Goal: Task Accomplishment & Management: Complete application form

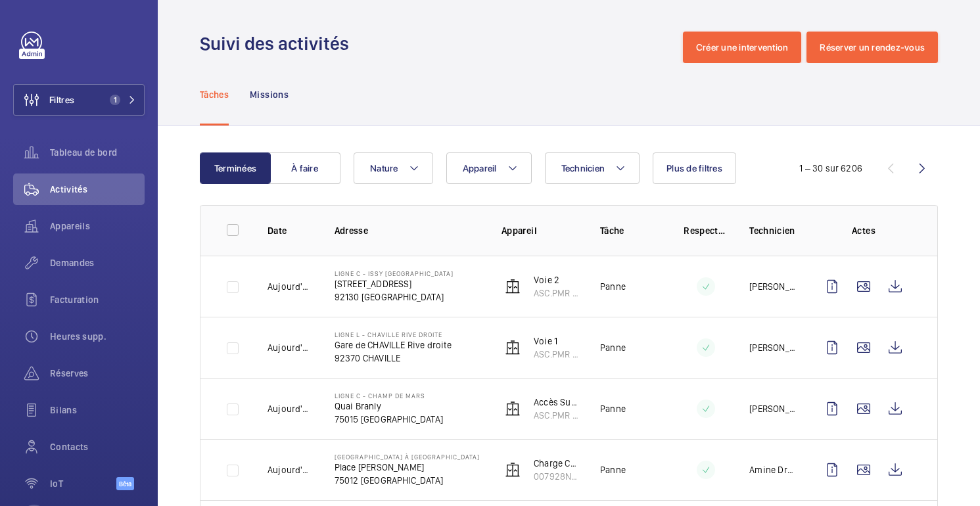
scroll to position [177, 0]
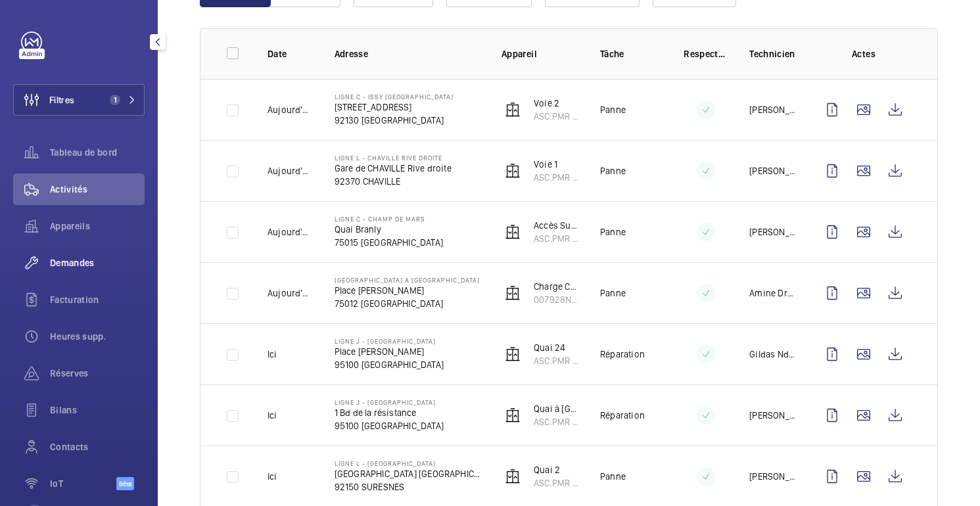
click at [75, 258] on font "Demandes" at bounding box center [72, 263] width 45 height 11
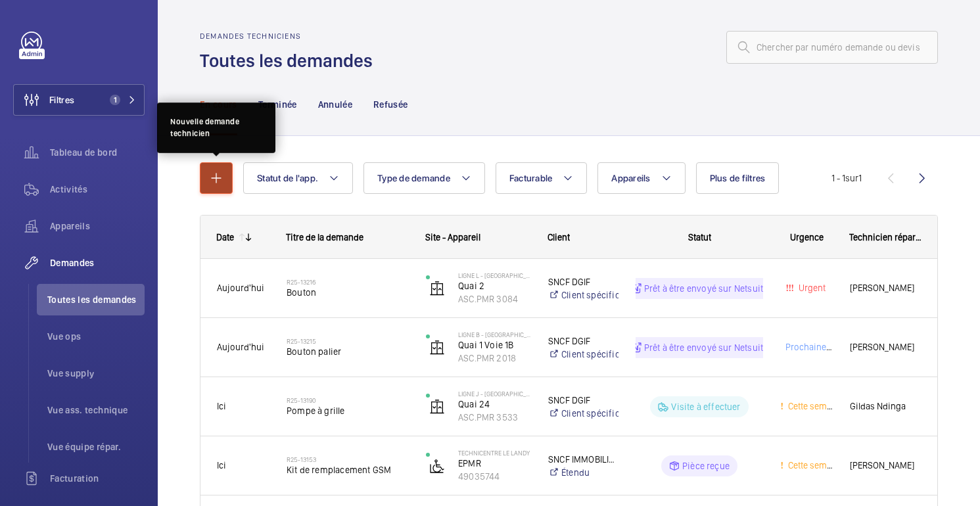
click at [223, 180] on mat-icon "button" at bounding box center [216, 178] width 16 height 16
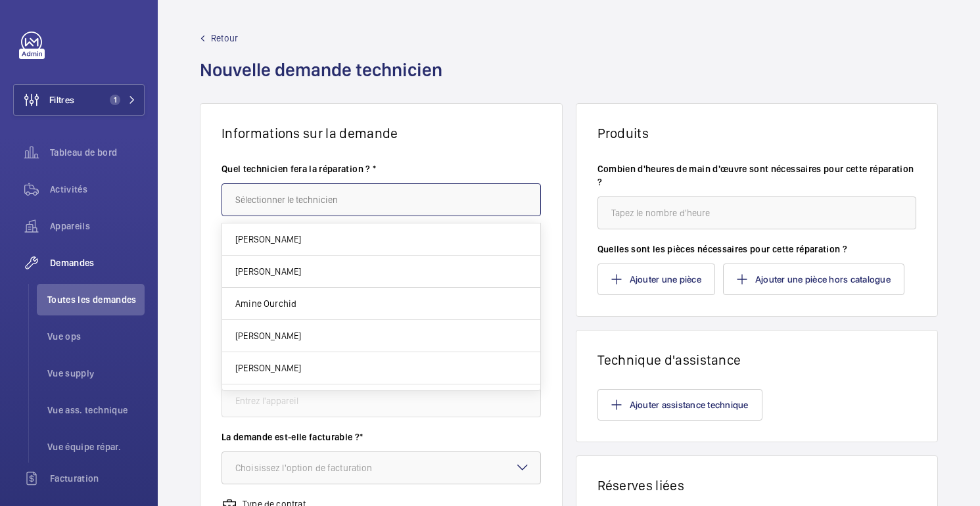
click at [375, 204] on input "text" at bounding box center [382, 199] width 320 height 33
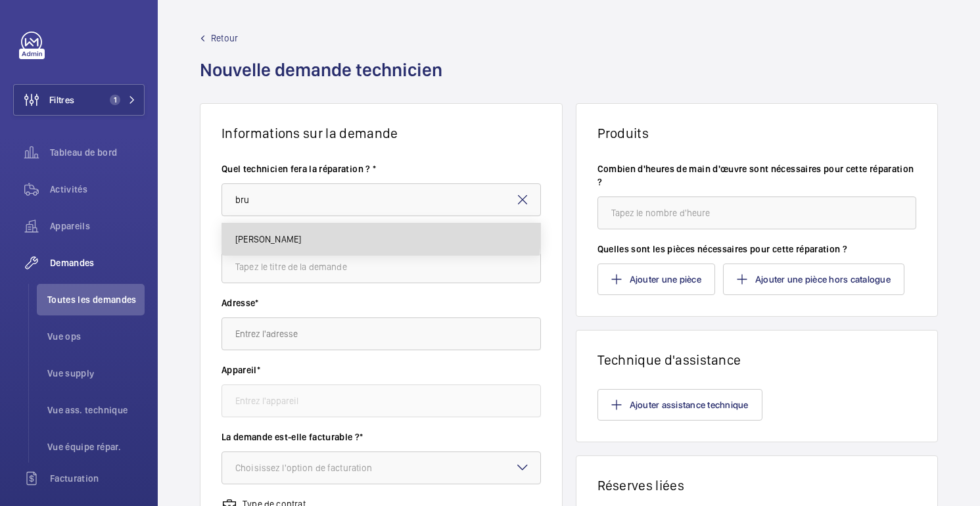
click at [323, 231] on mat-option "[PERSON_NAME]" at bounding box center [381, 240] width 318 height 32
type input "[PERSON_NAME]"
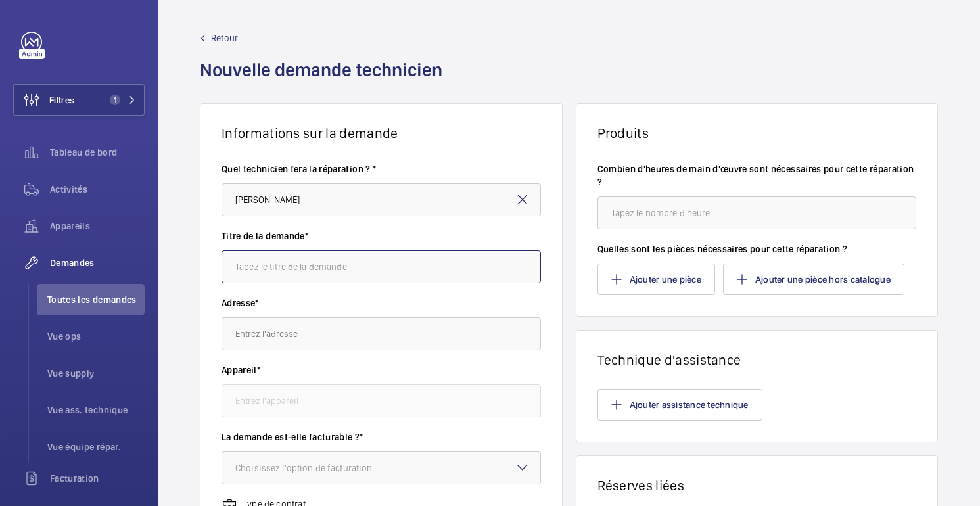
click at [285, 271] on input "text" at bounding box center [382, 267] width 320 height 33
type input "Butée FDC"
click at [361, 337] on input "text" at bounding box center [382, 334] width 320 height 33
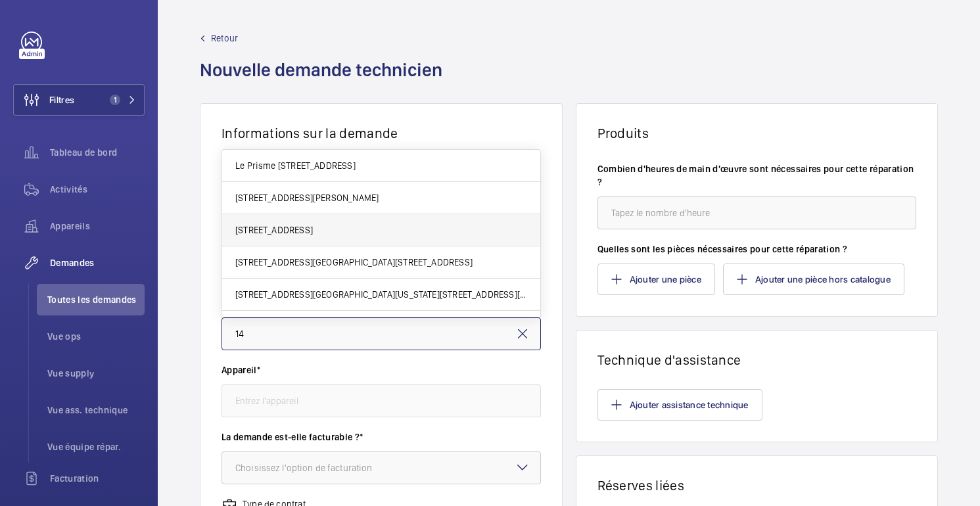
type input "1"
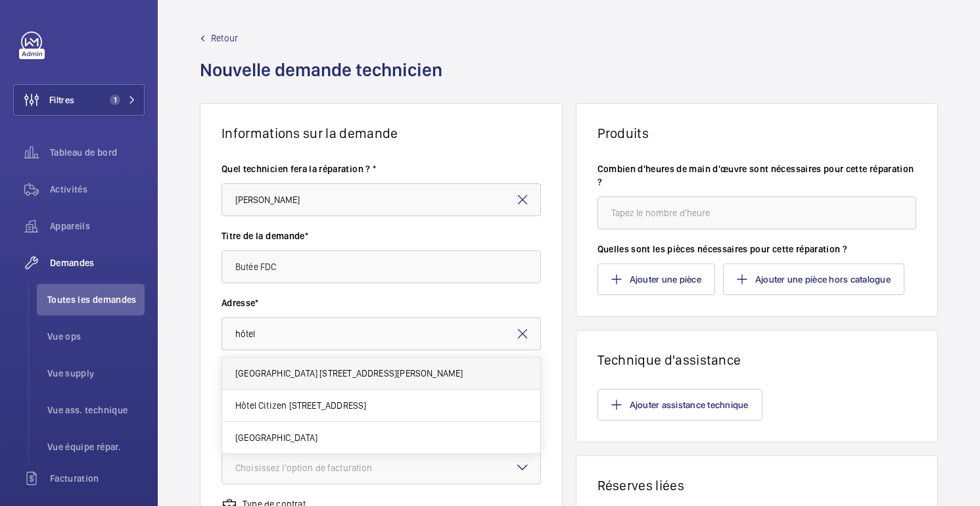
click at [356, 375] on font "[GEOGRAPHIC_DATA] [STREET_ADDRESS][PERSON_NAME]" at bounding box center [349, 373] width 228 height 11
type input "[GEOGRAPHIC_DATA] [STREET_ADDRESS][PERSON_NAME]"
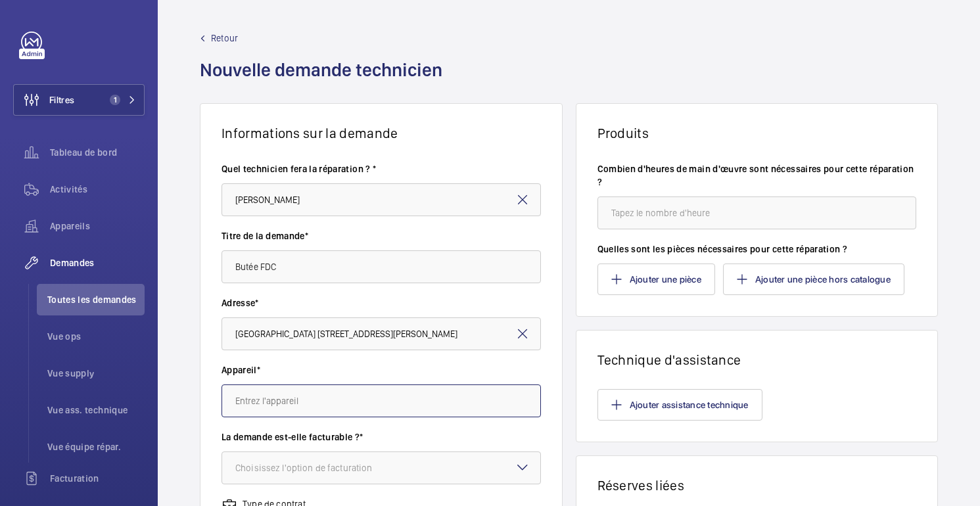
click at [294, 401] on input "text" at bounding box center [382, 401] width 320 height 33
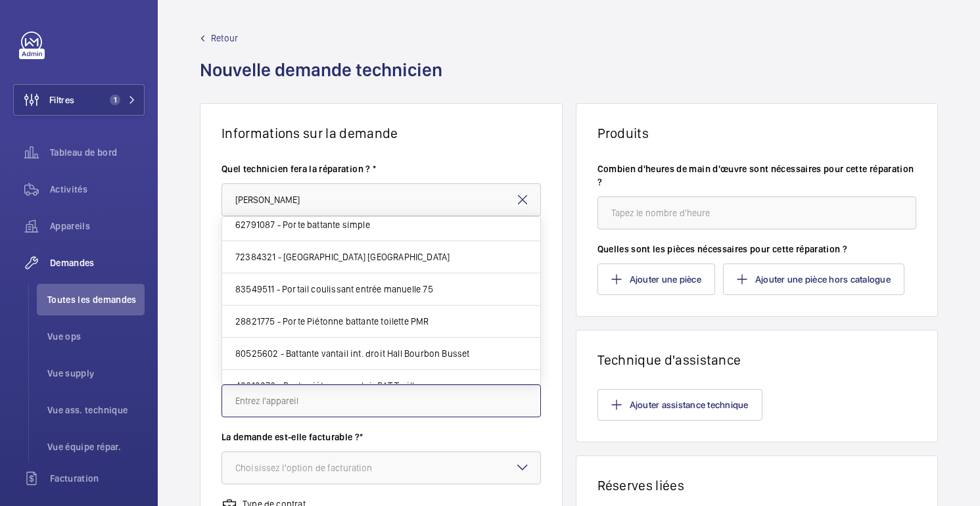
scroll to position [138, 0]
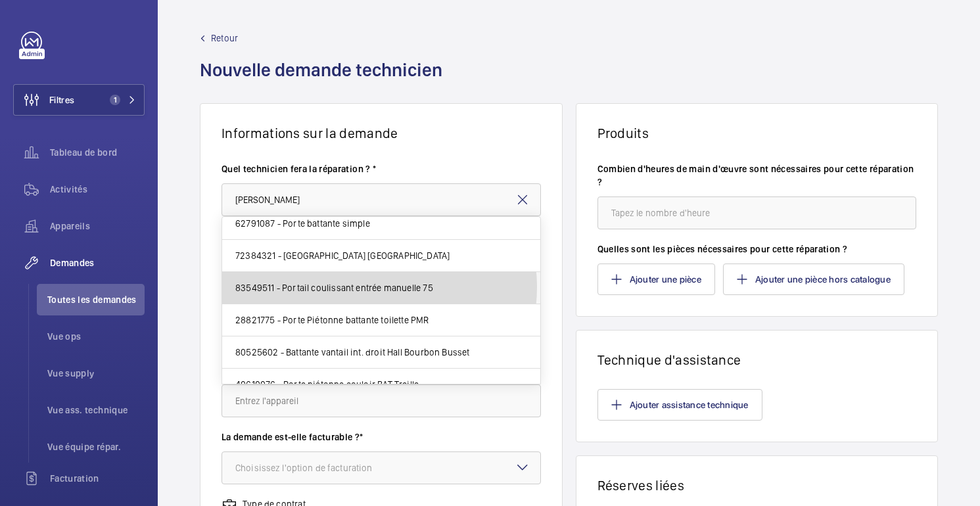
click at [366, 287] on font "83549511 - Portail coulissant entrée manuelle 75" at bounding box center [334, 288] width 198 height 11
type input "83549511 - Portail coulissant manuel entrée 75"
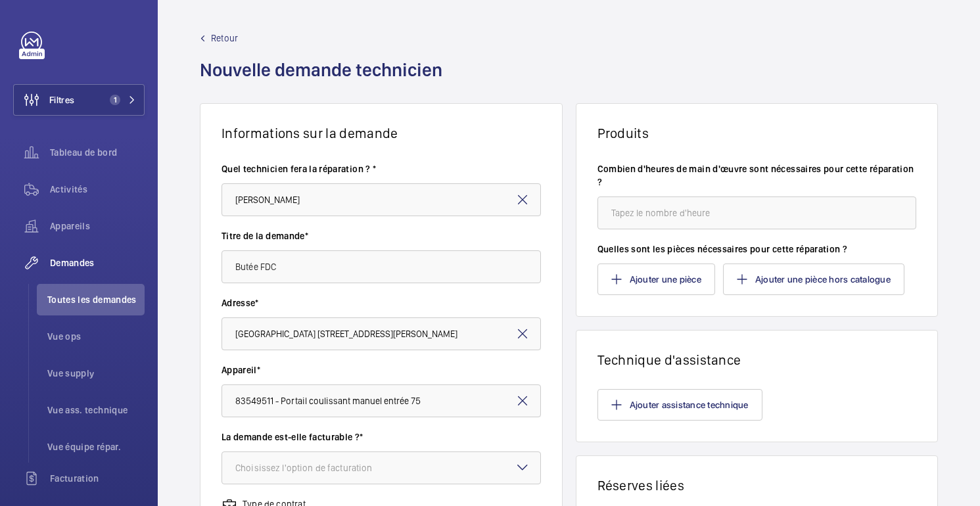
click at [523, 401] on mat-icon at bounding box center [523, 401] width 16 height 16
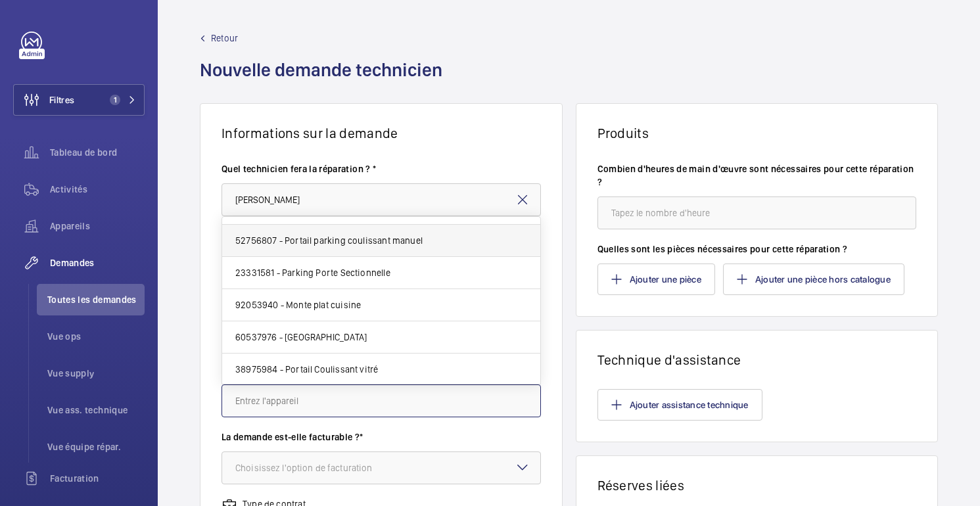
scroll to position [670, 0]
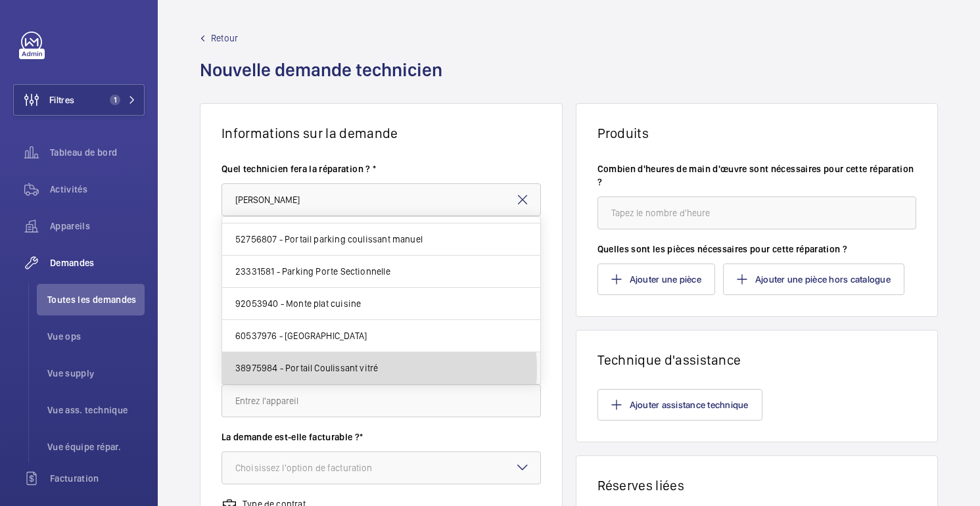
click at [352, 370] on font "38975984 - Portail Coulissant vitré" at bounding box center [306, 368] width 143 height 11
type input "38975984 - Portail Coulissant vitré"
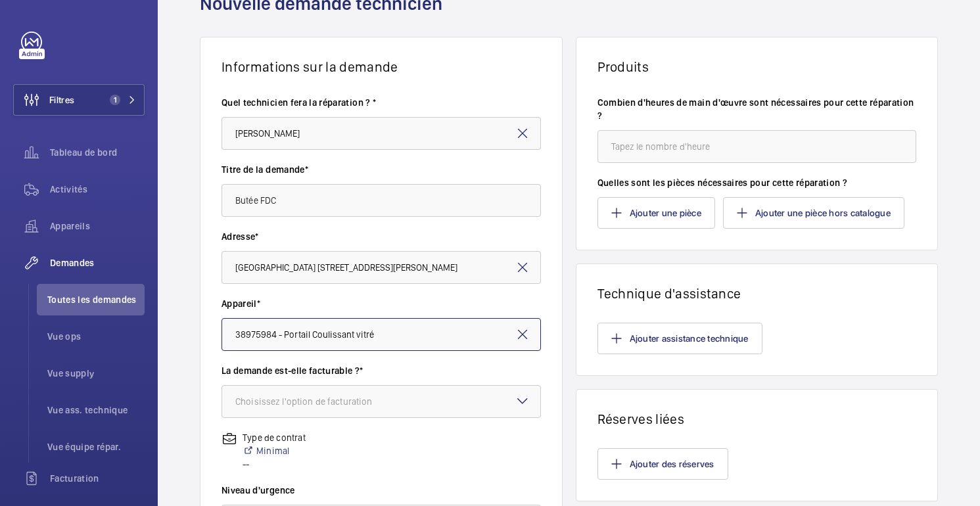
scroll to position [72, 0]
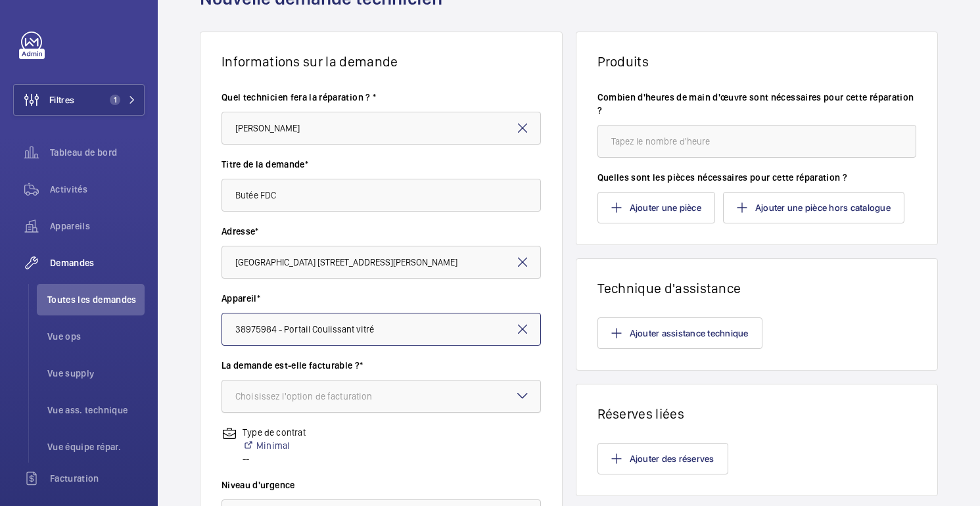
click at [421, 389] on div at bounding box center [381, 397] width 318 height 32
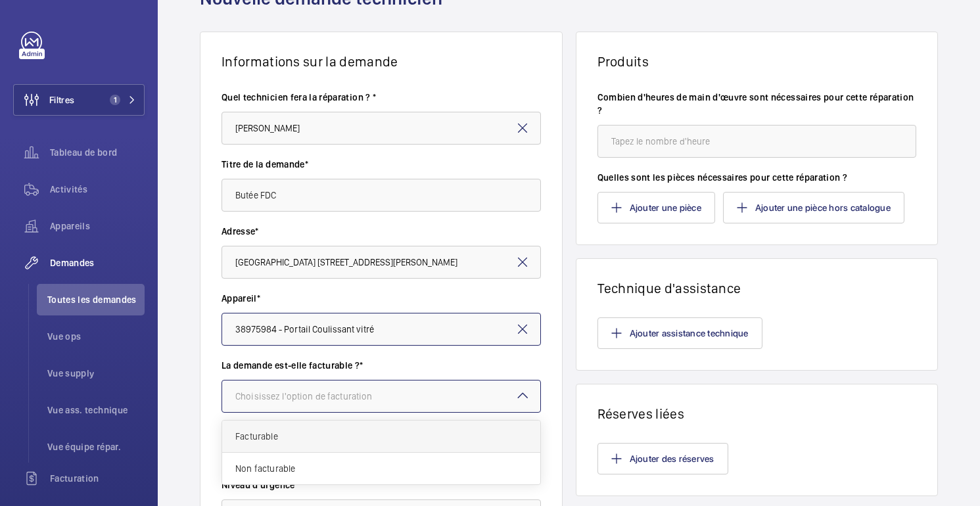
click at [312, 446] on div "Facturable" at bounding box center [381, 437] width 318 height 32
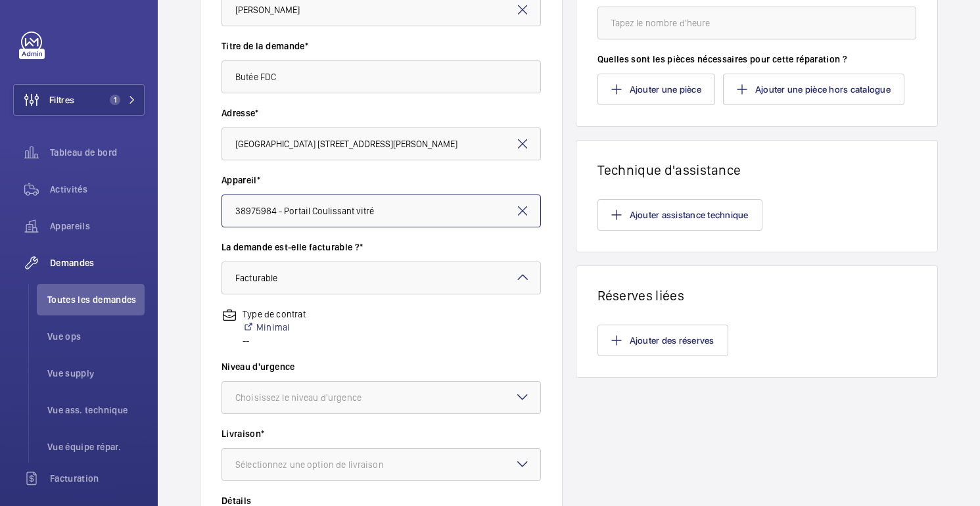
scroll to position [200, 0]
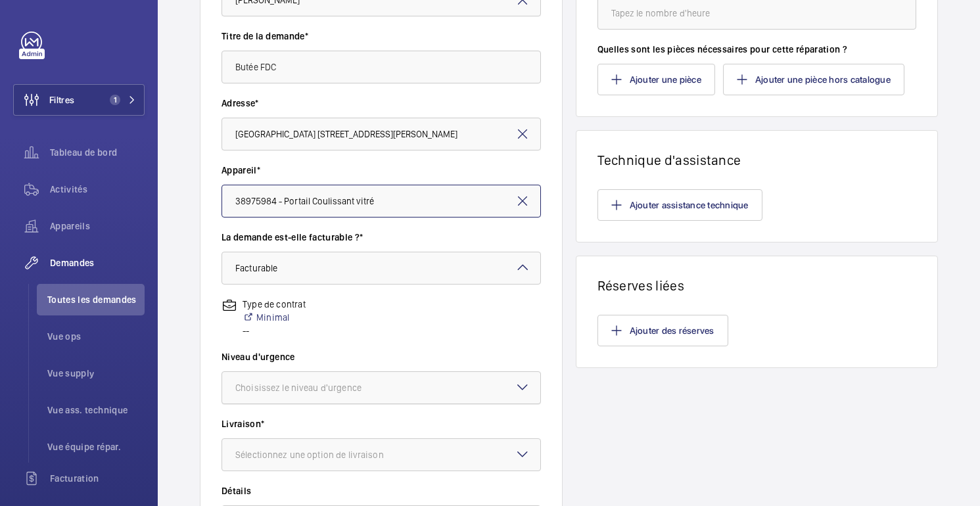
click at [325, 393] on font "Choisissez le niveau d'urgence" at bounding box center [298, 388] width 126 height 11
click at [287, 466] on span "Cette semaine" at bounding box center [381, 460] width 292 height 13
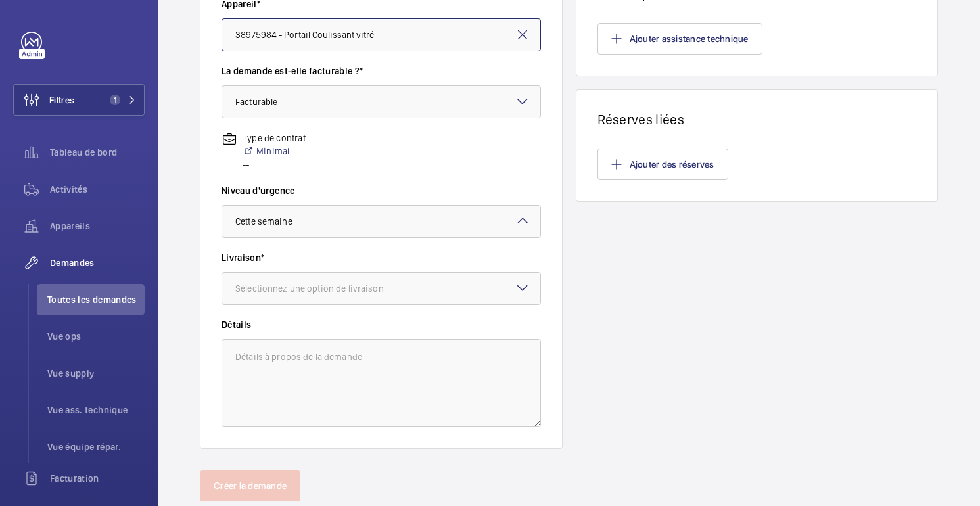
scroll to position [375, 0]
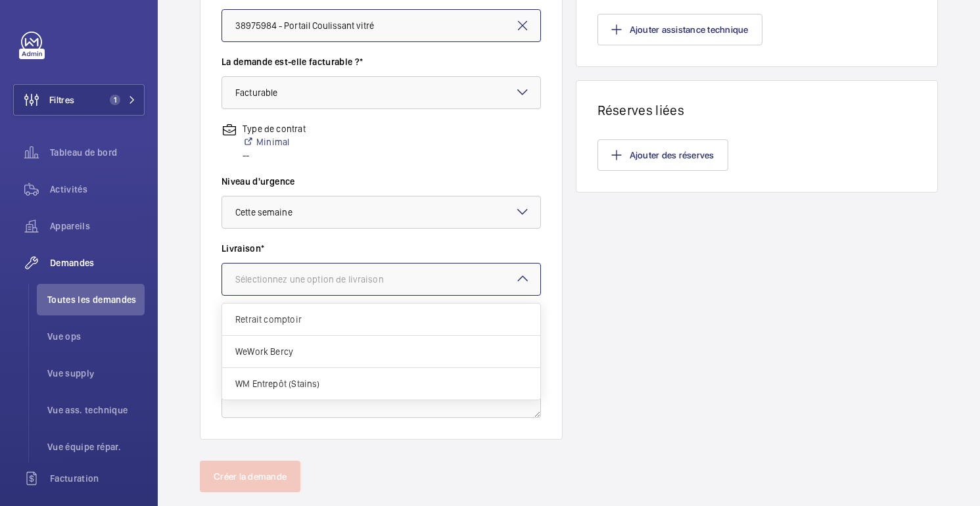
click at [406, 285] on div "Sélectionnez une option de livraison" at bounding box center [325, 279] width 181 height 13
click at [333, 316] on span "Retrait comptoir" at bounding box center [381, 319] width 292 height 13
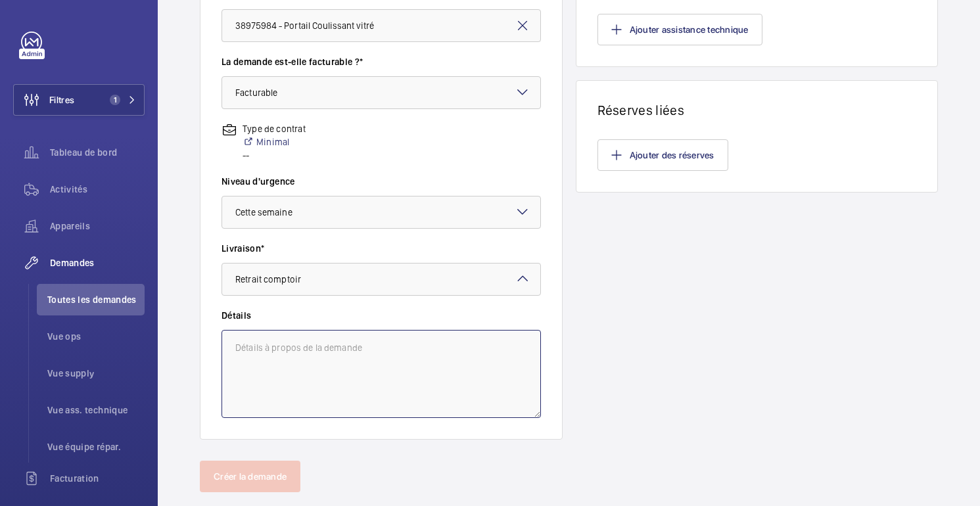
click at [309, 358] on textarea at bounding box center [382, 374] width 320 height 88
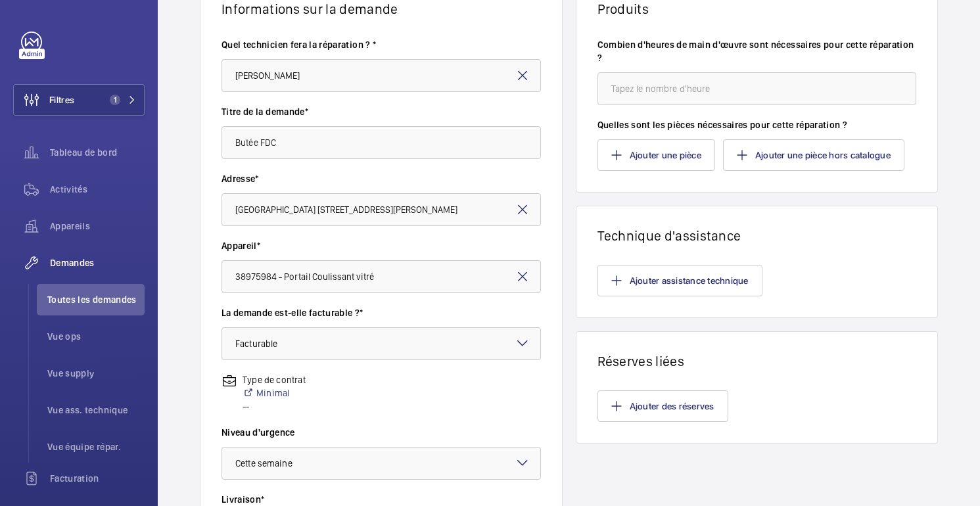
scroll to position [48, 0]
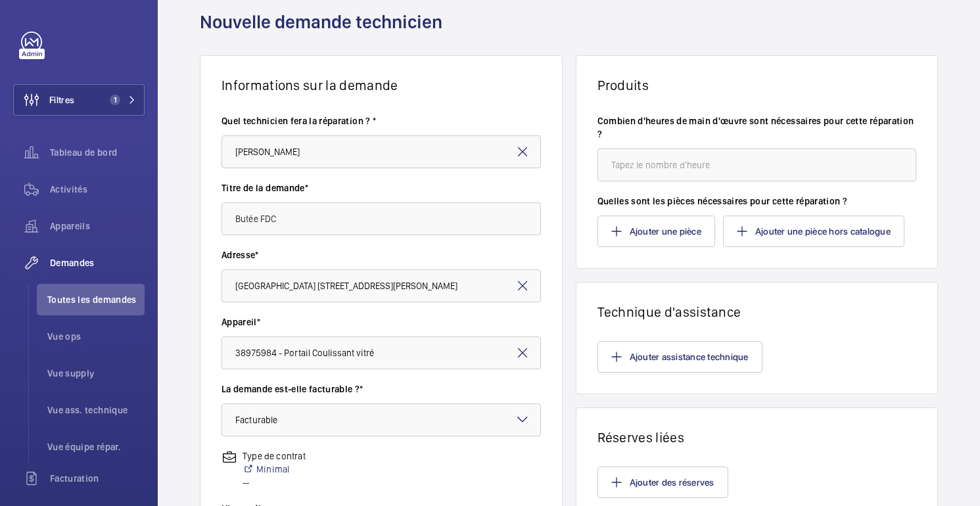
type textarea "Retrait directement au comptoir Lexia Orly"
click at [660, 166] on input "number" at bounding box center [758, 165] width 320 height 33
type input "1"
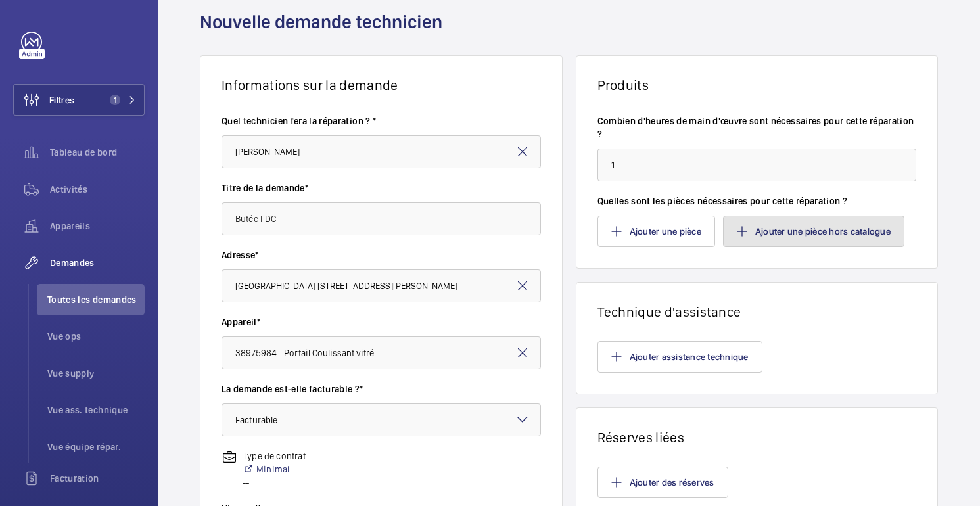
click at [784, 241] on button "Ajouter une pièce hors catalogue" at bounding box center [813, 232] width 181 height 32
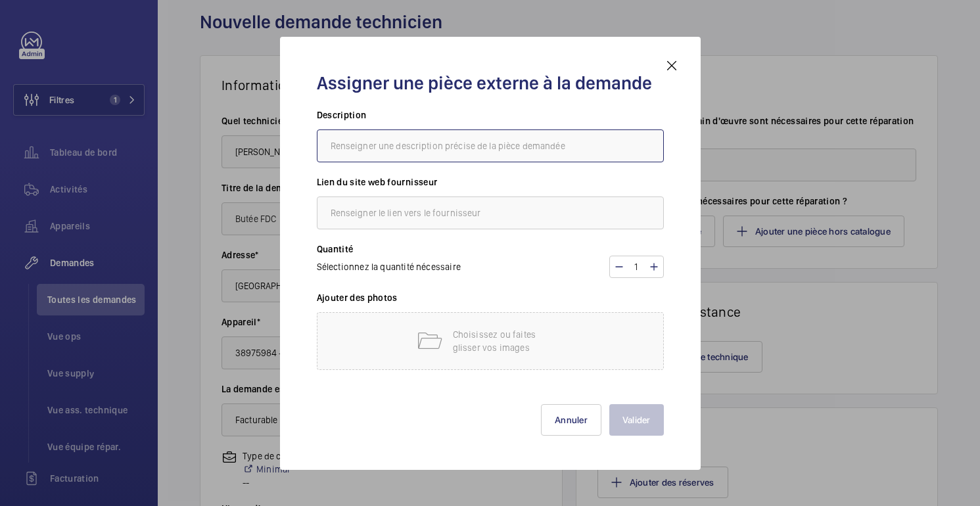
click at [471, 155] on input "text" at bounding box center [490, 146] width 347 height 33
type input "Butée FDC"
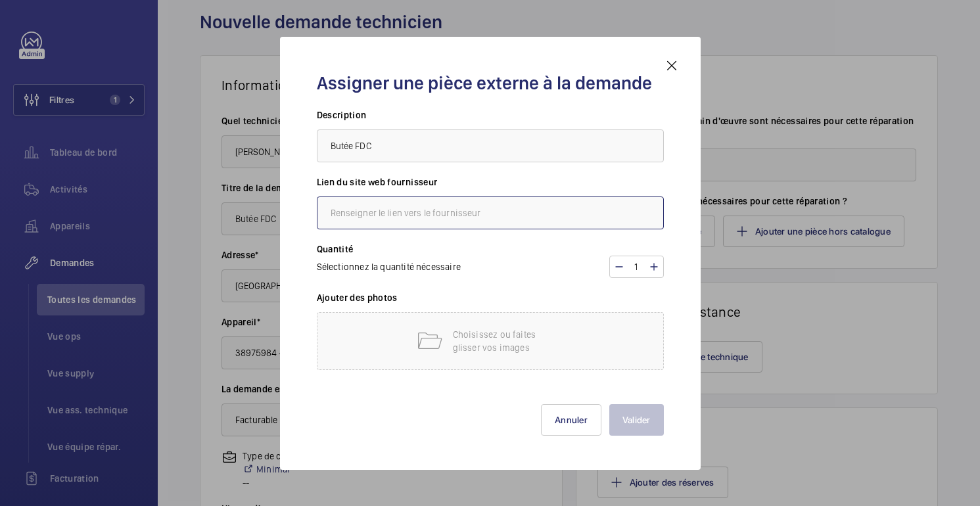
click at [456, 211] on input "text" at bounding box center [490, 213] width 347 height 33
type input "LEXIA ORLY"
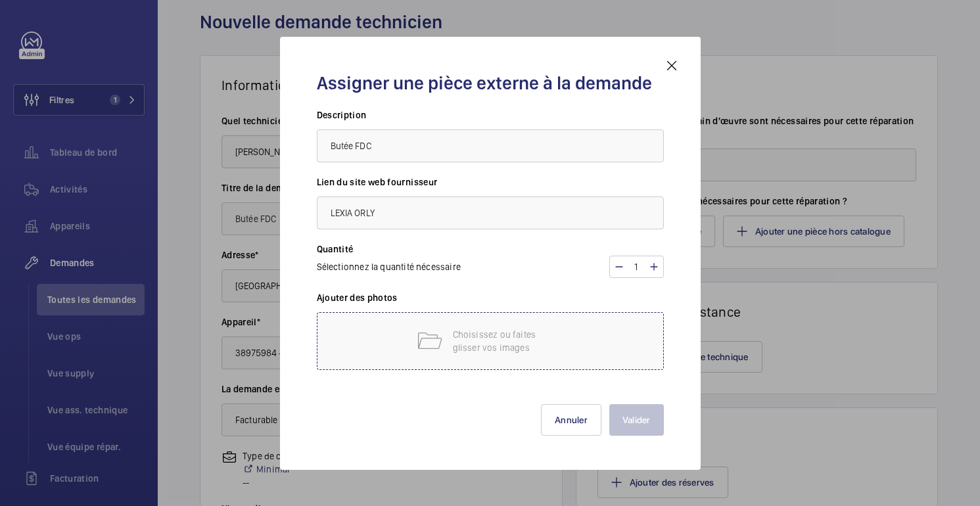
click at [522, 345] on p "Choisissez ou faites glisser vos images" at bounding box center [509, 341] width 112 height 26
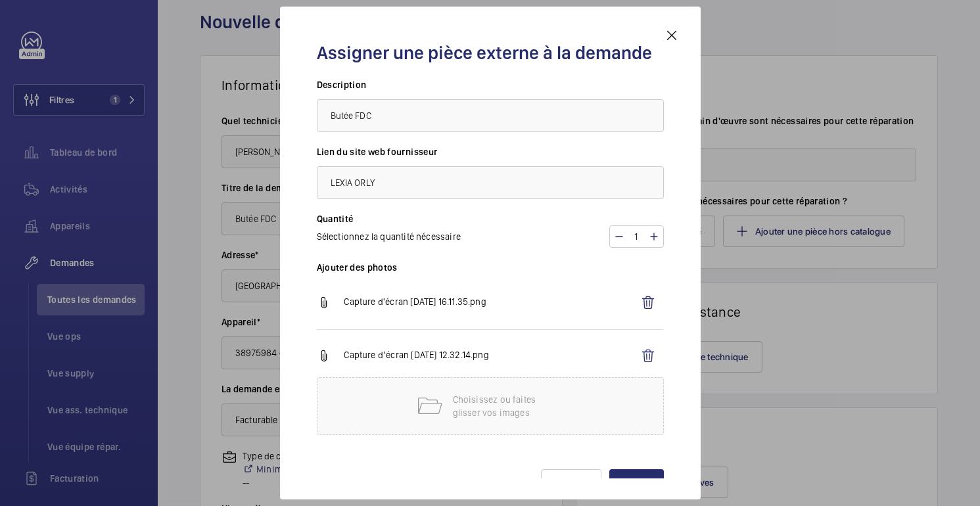
scroll to position [35, 0]
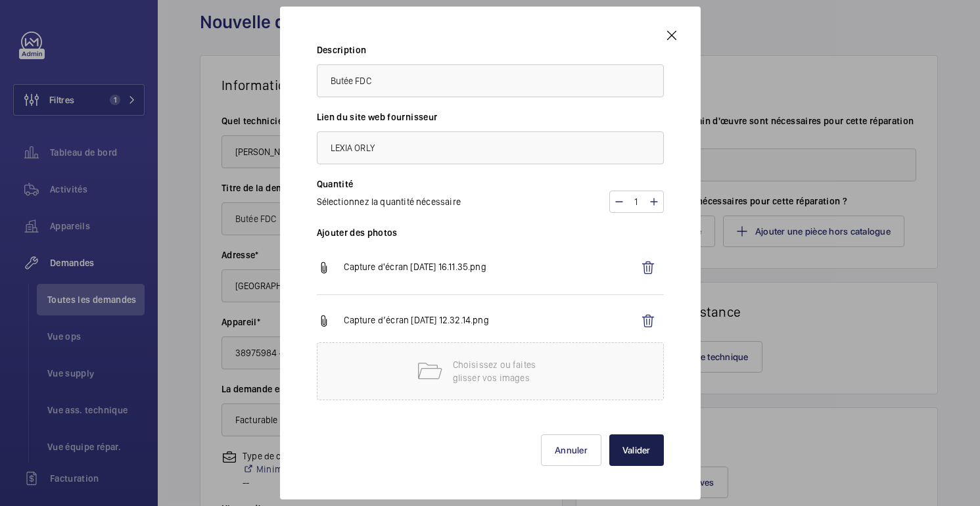
click at [631, 454] on font "Valider" at bounding box center [637, 450] width 28 height 11
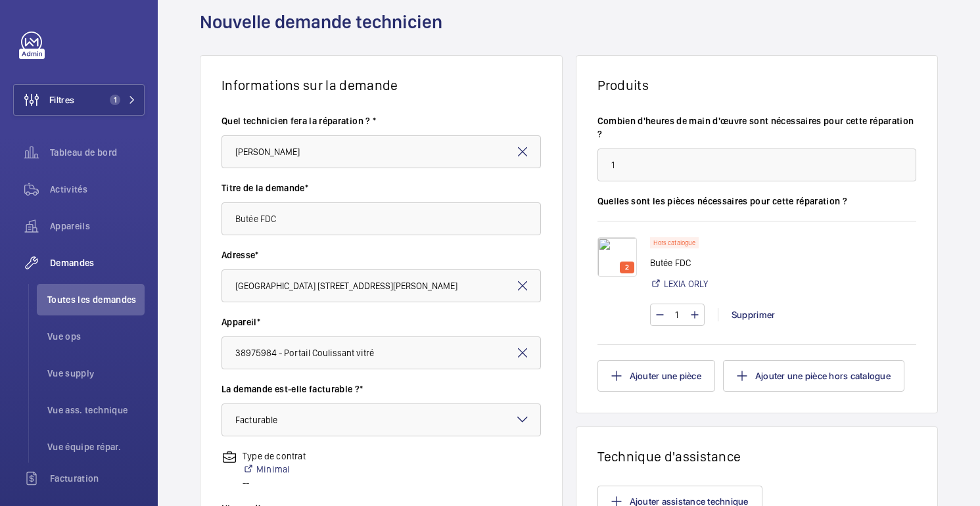
scroll to position [404, 0]
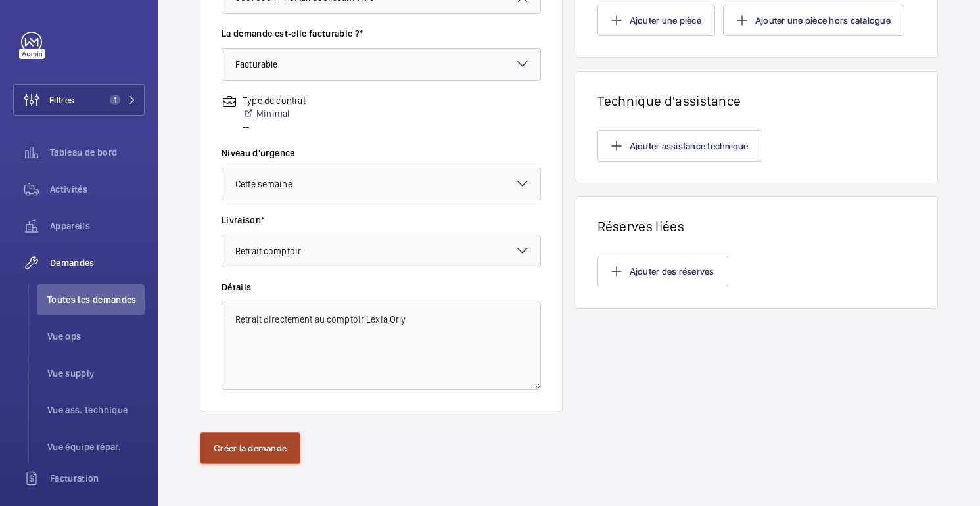
click at [244, 441] on button "Créer la demande" at bounding box center [250, 449] width 101 height 32
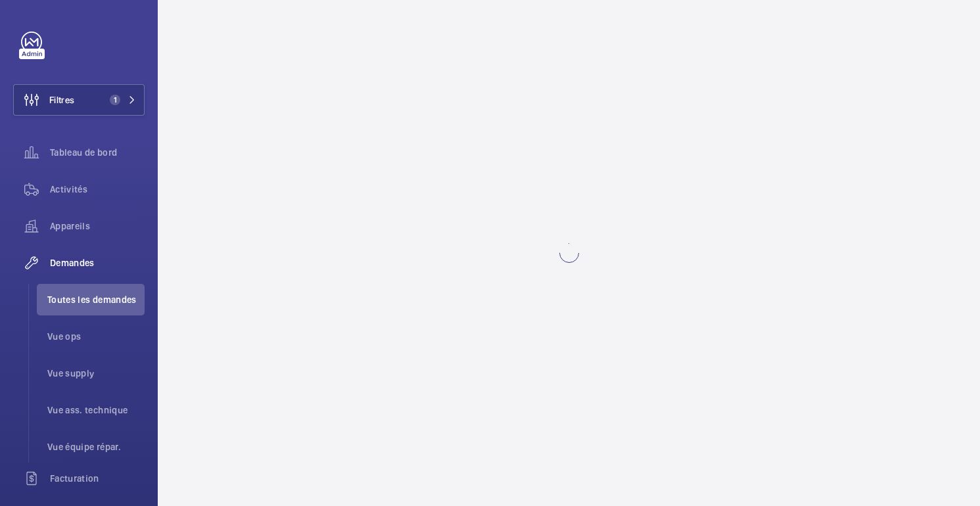
scroll to position [0, 0]
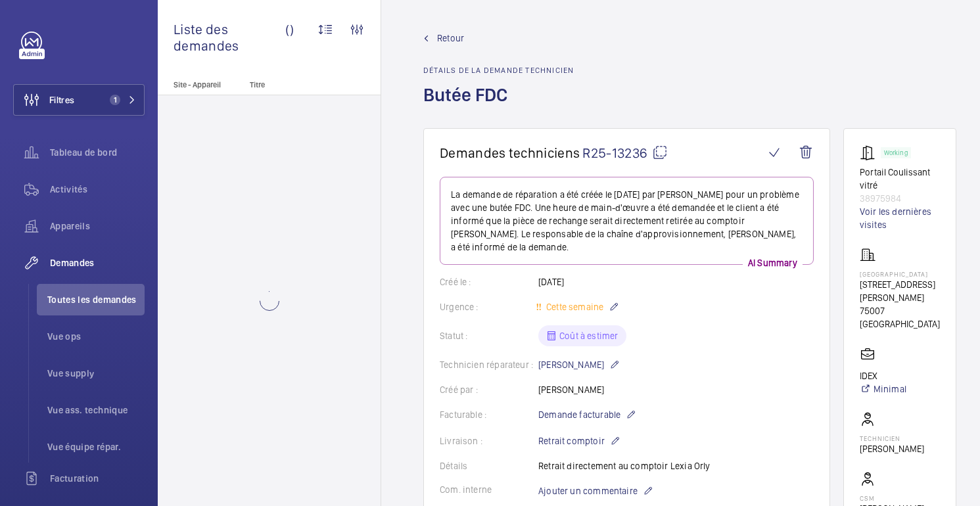
click at [663, 146] on mat-icon at bounding box center [660, 153] width 16 height 16
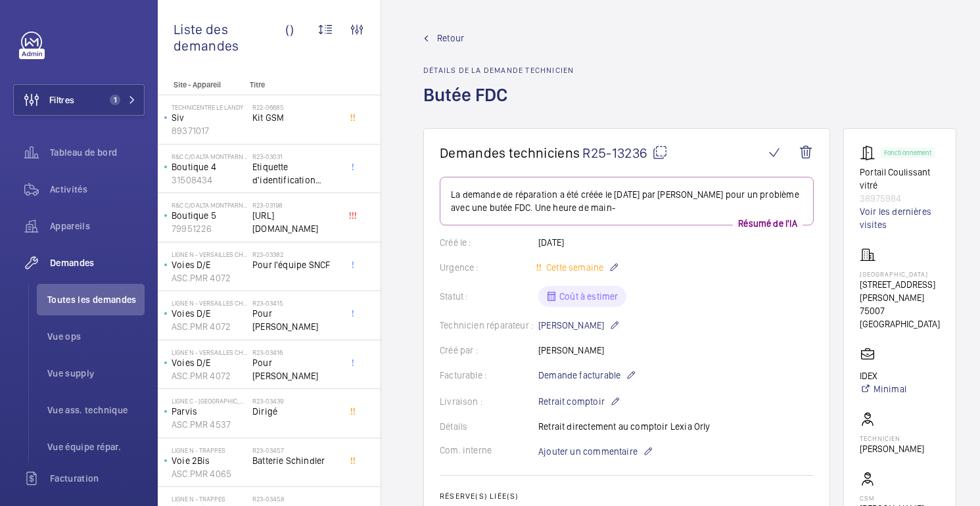
click at [454, 29] on wm-front-admin-header "Retour Détails de la demande technicien Butée FDC" at bounding box center [689, 64] width 617 height 128
click at [453, 34] on font "Retour" at bounding box center [450, 38] width 27 height 11
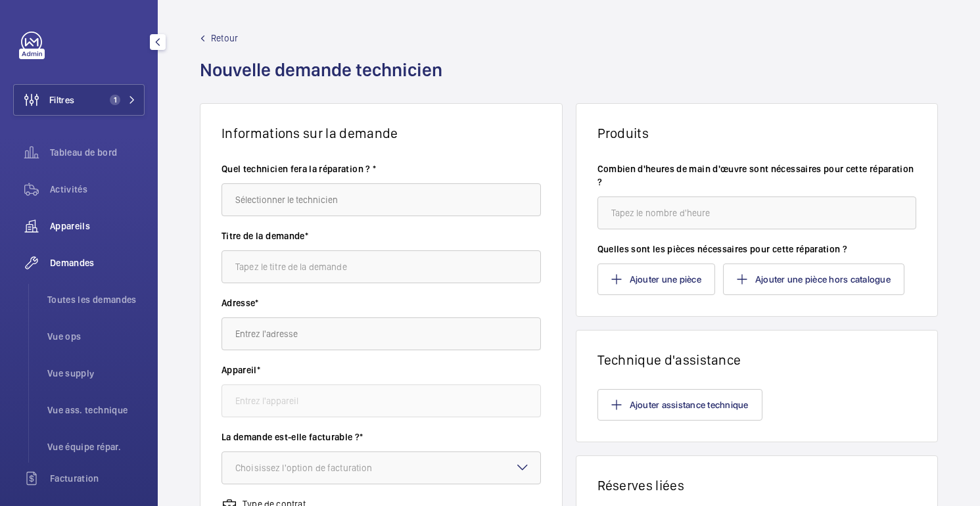
click at [73, 229] on font "Appareils" at bounding box center [70, 226] width 40 height 11
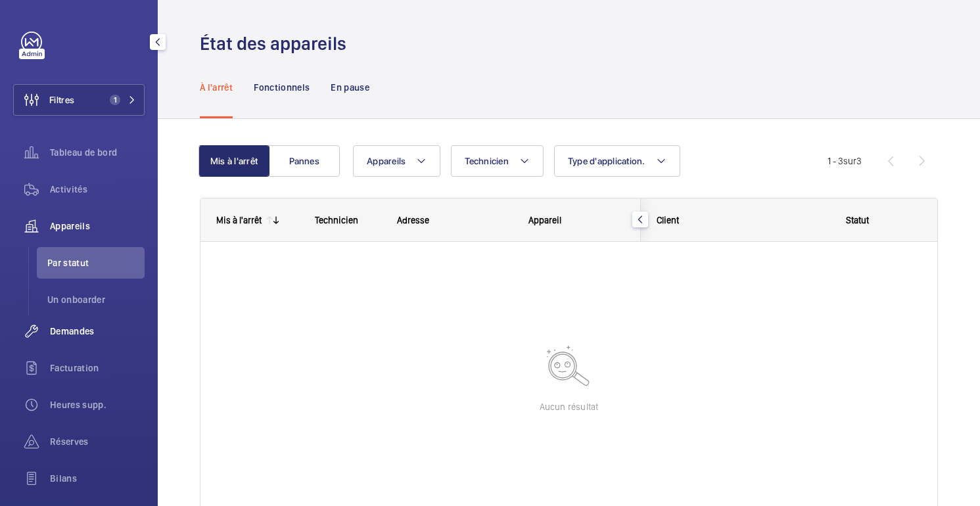
click at [70, 329] on font "Demandes" at bounding box center [72, 331] width 45 height 11
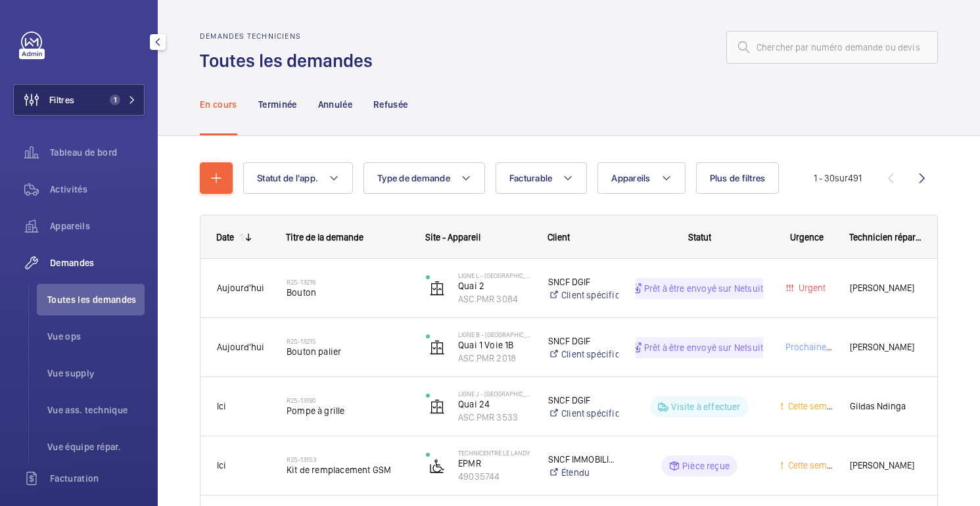
click at [101, 98] on button "Filtres 1" at bounding box center [79, 100] width 132 height 32
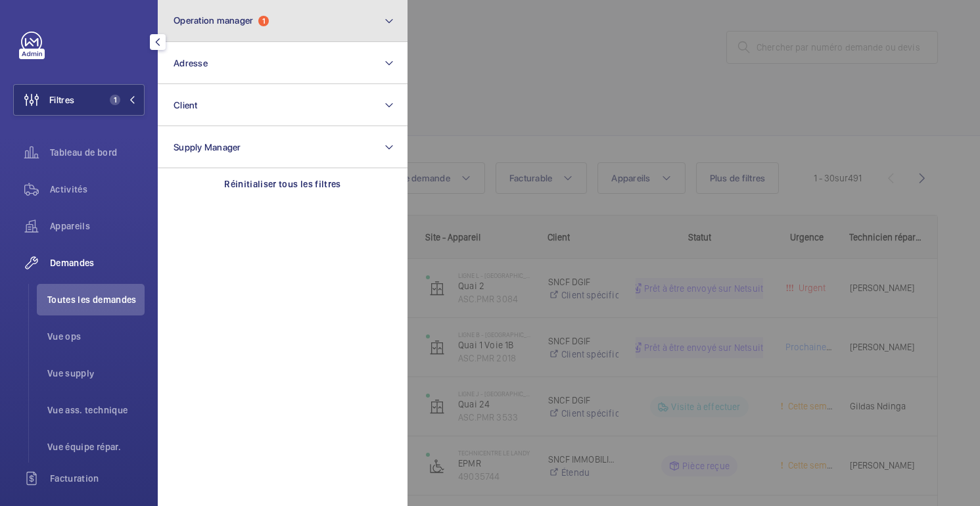
click at [314, 21] on button "Operation manager 1" at bounding box center [283, 21] width 250 height 42
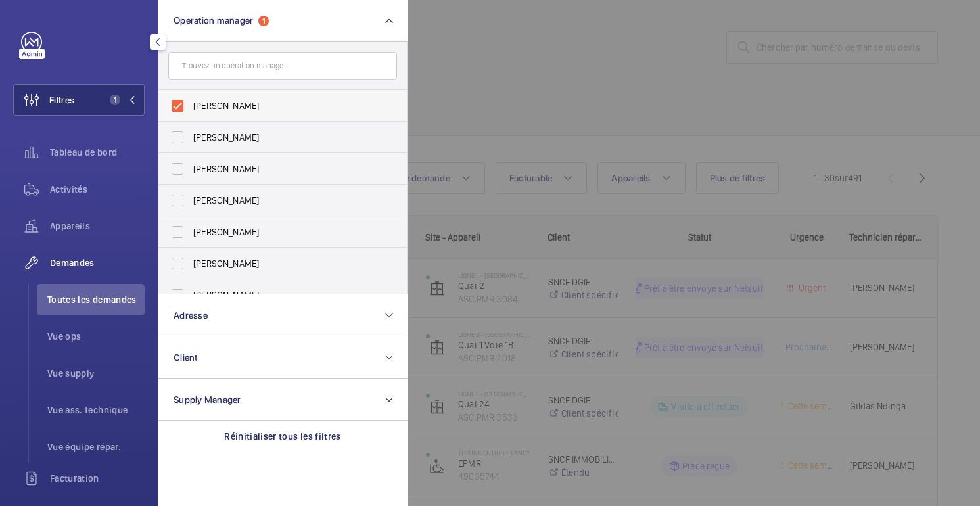
click at [250, 90] on label "[PERSON_NAME]" at bounding box center [272, 106] width 229 height 32
click at [191, 93] on input "[PERSON_NAME]" at bounding box center [177, 106] width 26 height 26
checkbox input "false"
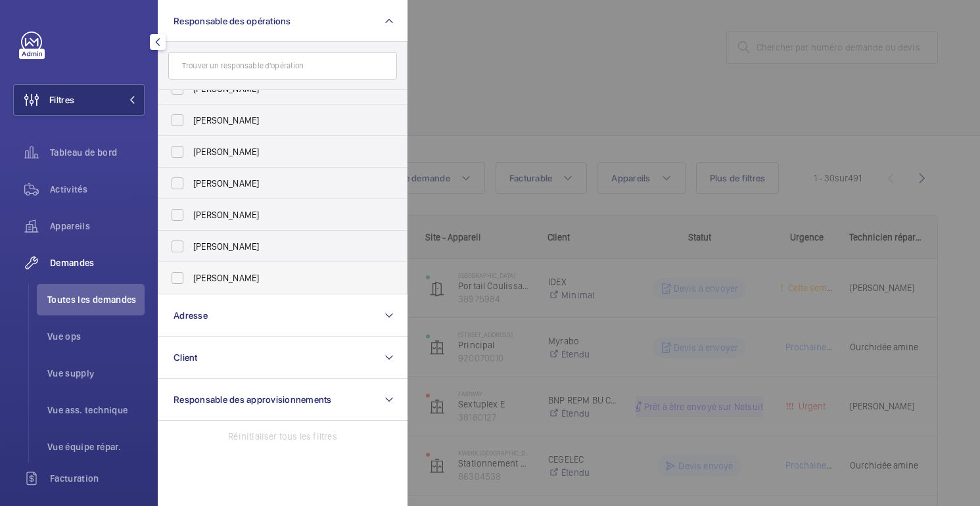
click at [200, 280] on font "[PERSON_NAME]" at bounding box center [226, 278] width 66 height 11
click at [191, 280] on input "[PERSON_NAME]" at bounding box center [177, 278] width 26 height 26
checkbox input "true"
click at [548, 76] on div at bounding box center [898, 253] width 980 height 506
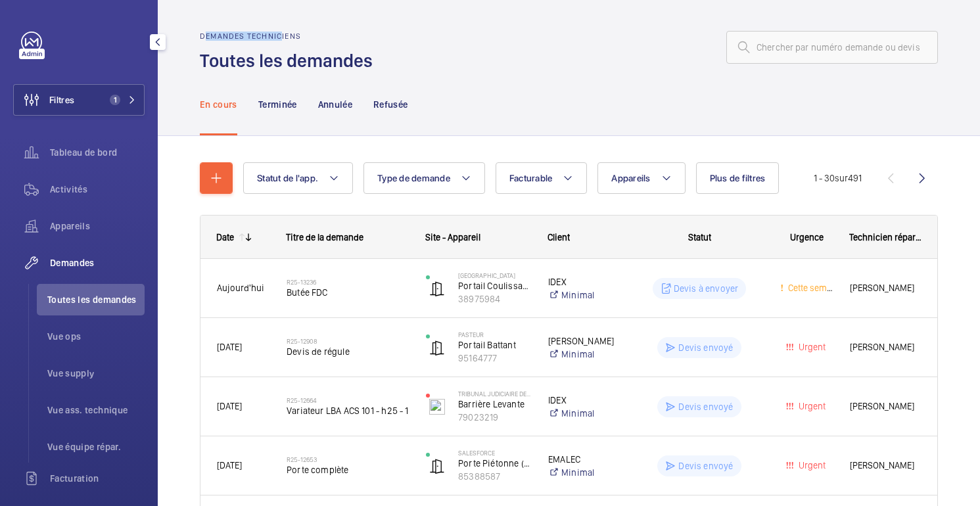
drag, startPoint x: 205, startPoint y: 36, endPoint x: 281, endPoint y: 35, distance: 75.6
click at [281, 35] on font "Demandes techniciens" at bounding box center [250, 36] width 101 height 9
click at [346, 29] on wm-front-admin-header "Demandes techniciens Toutes les demandes" at bounding box center [569, 36] width 823 height 73
click at [102, 104] on button "Filtres 1" at bounding box center [79, 100] width 132 height 32
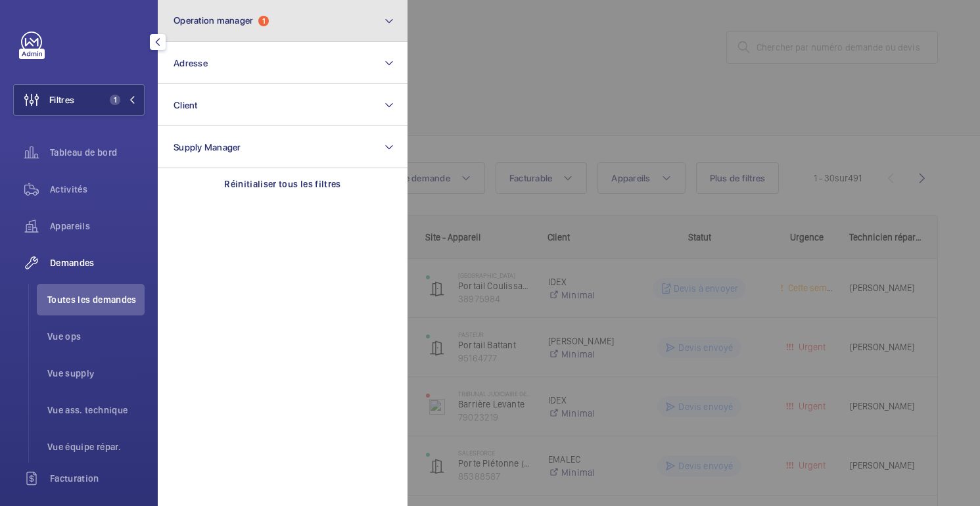
click at [201, 29] on button "Operation manager 1" at bounding box center [283, 21] width 250 height 42
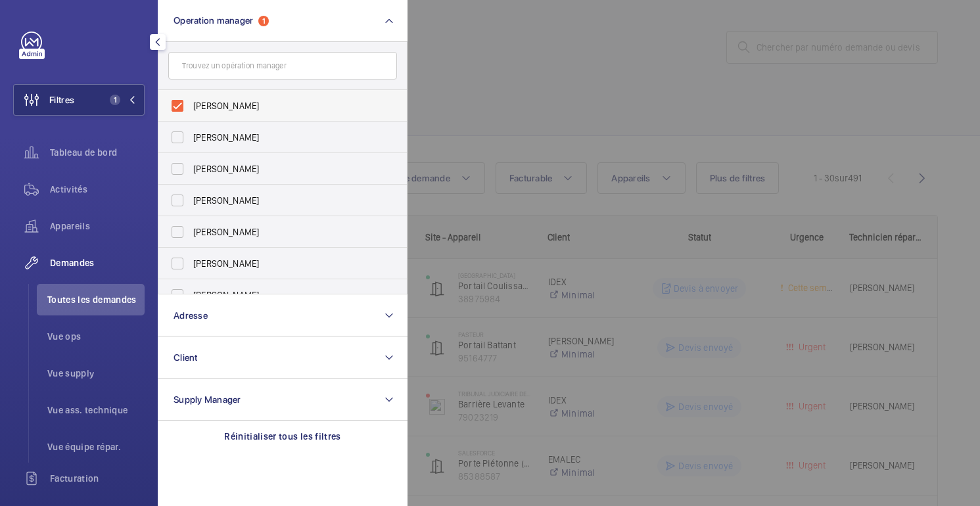
click at [208, 101] on span "[PERSON_NAME]" at bounding box center [283, 105] width 181 height 13
click at [191, 101] on input "[PERSON_NAME]" at bounding box center [177, 106] width 26 height 26
checkbox input "false"
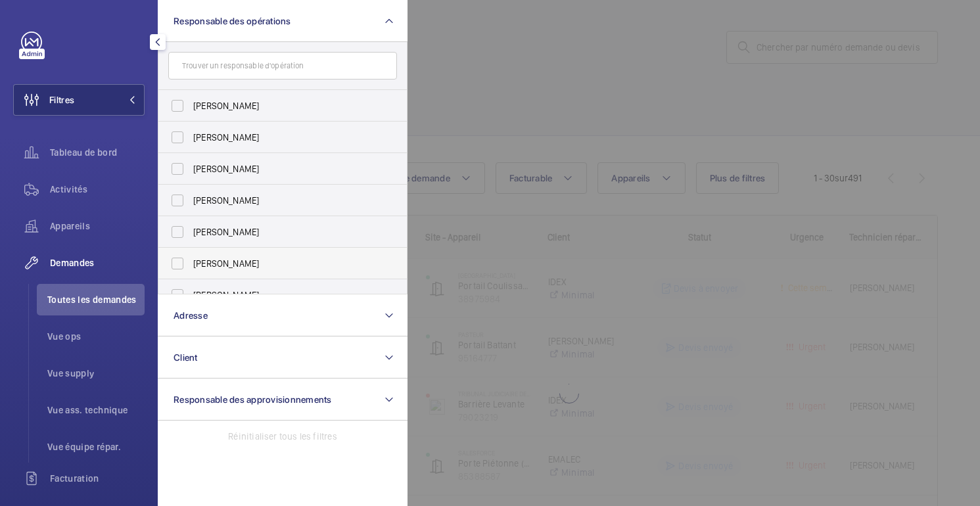
click at [225, 260] on font "[PERSON_NAME]" at bounding box center [226, 263] width 66 height 11
click at [191, 260] on input "[PERSON_NAME]" at bounding box center [177, 264] width 26 height 26
checkbox input "true"
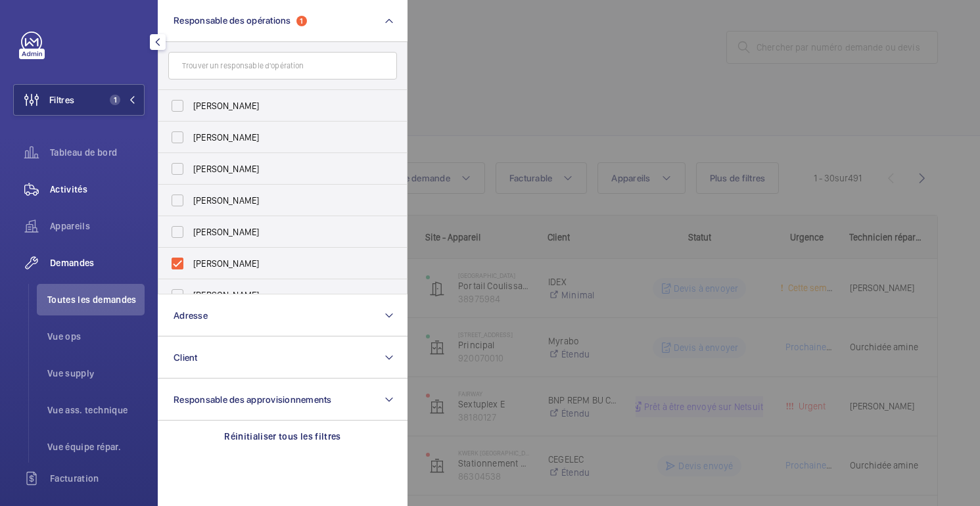
click at [82, 195] on span "Activités" at bounding box center [97, 189] width 95 height 13
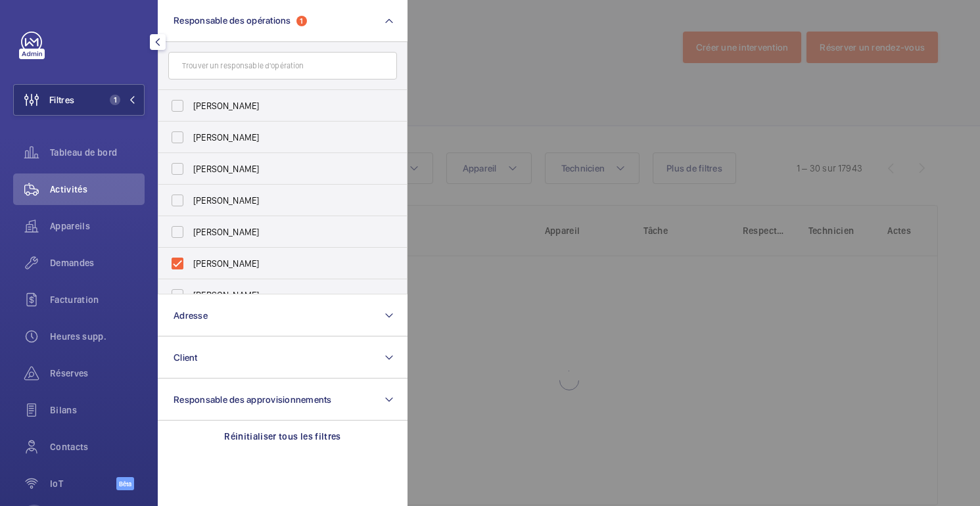
click at [615, 65] on div at bounding box center [898, 253] width 980 height 506
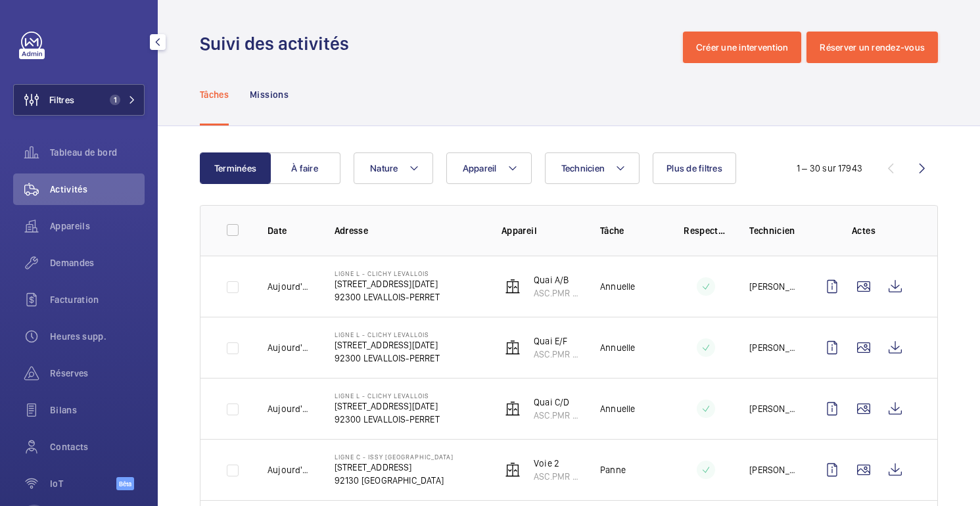
click at [64, 101] on font "Filtres" at bounding box center [61, 100] width 25 height 11
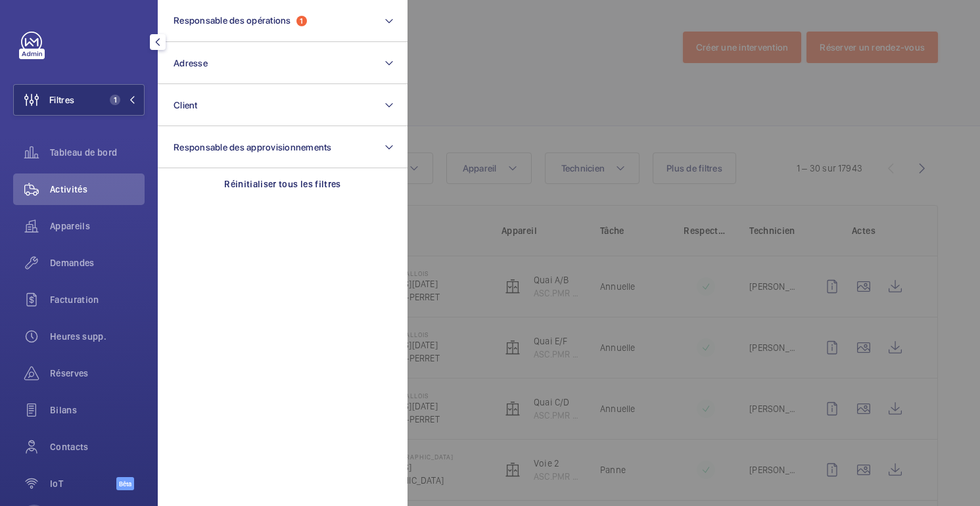
click at [527, 74] on div at bounding box center [898, 253] width 980 height 506
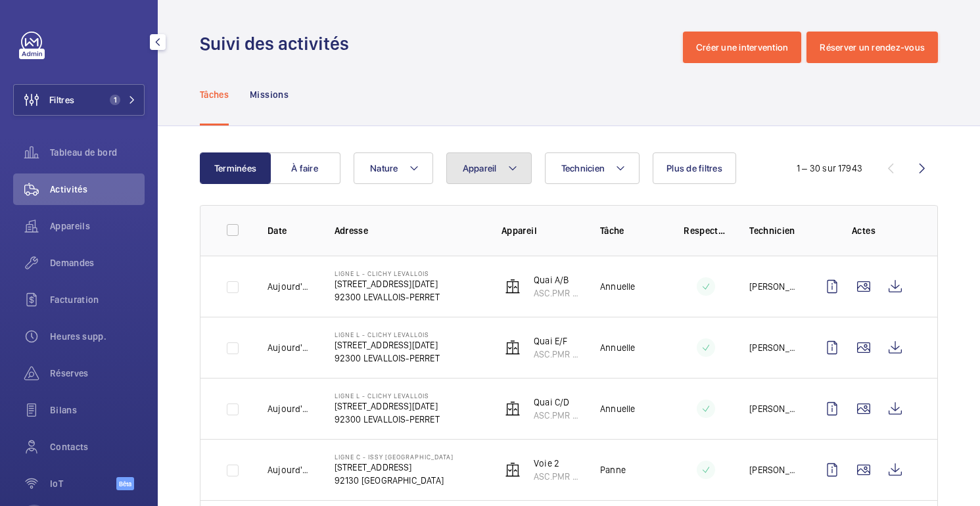
click at [487, 172] on font "Appareil" at bounding box center [480, 168] width 34 height 11
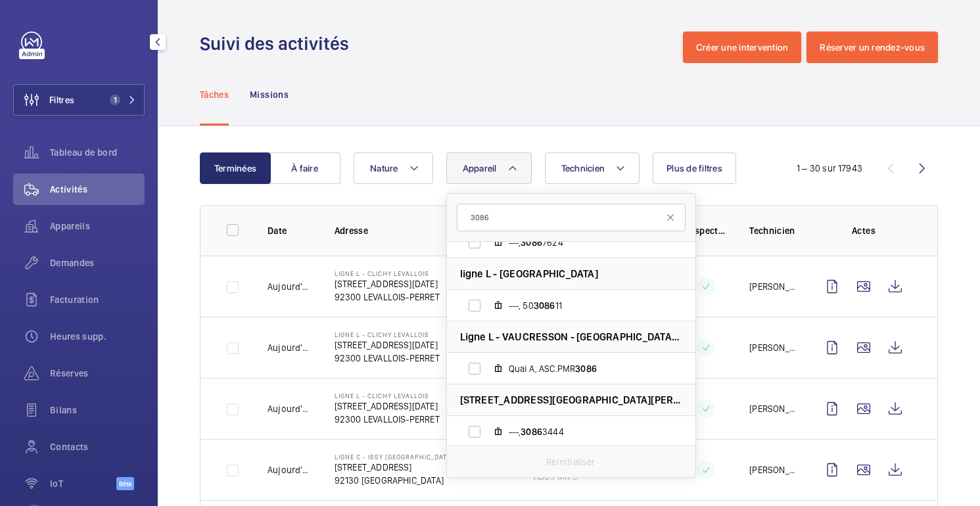
scroll to position [809, 0]
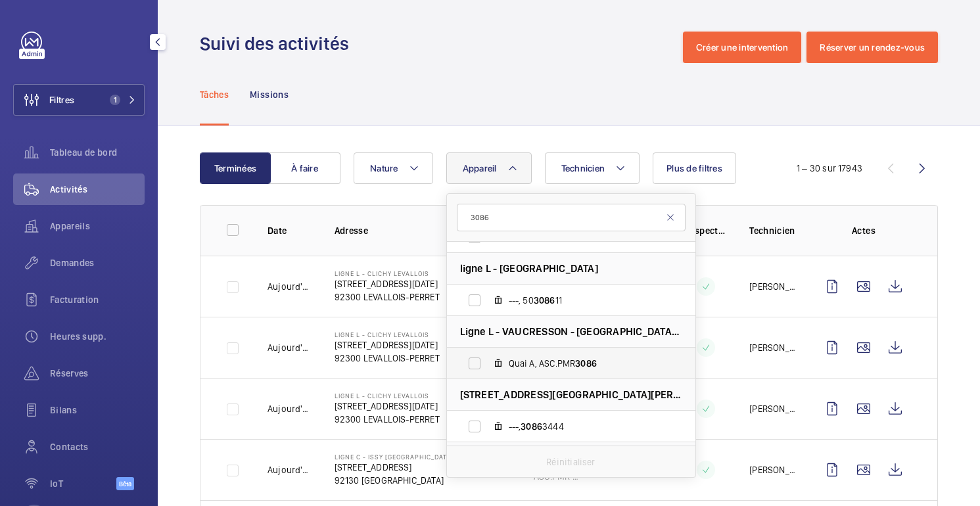
type input "3086"
click at [590, 363] on span "3086" at bounding box center [586, 363] width 22 height 11
click at [488, 363] on input "Quai A, ASC.PMR 3086" at bounding box center [475, 363] width 26 height 26
checkbox input "true"
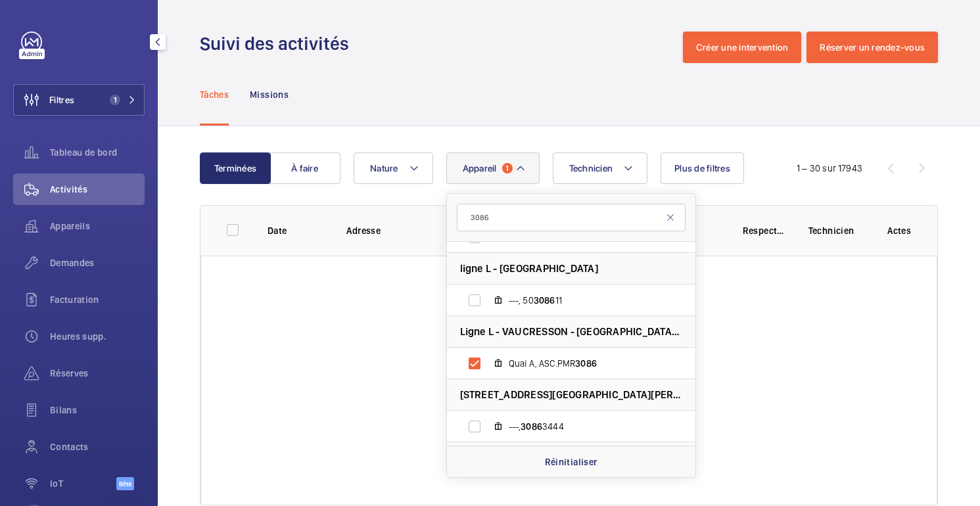
click at [558, 80] on div "Tâches Missions" at bounding box center [569, 94] width 738 height 62
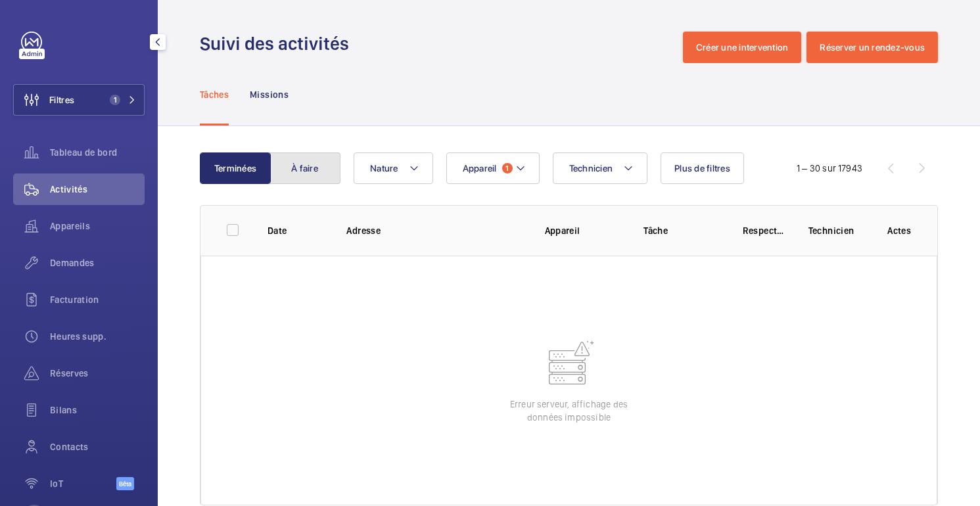
click at [308, 168] on font "À faire" at bounding box center [304, 168] width 27 height 11
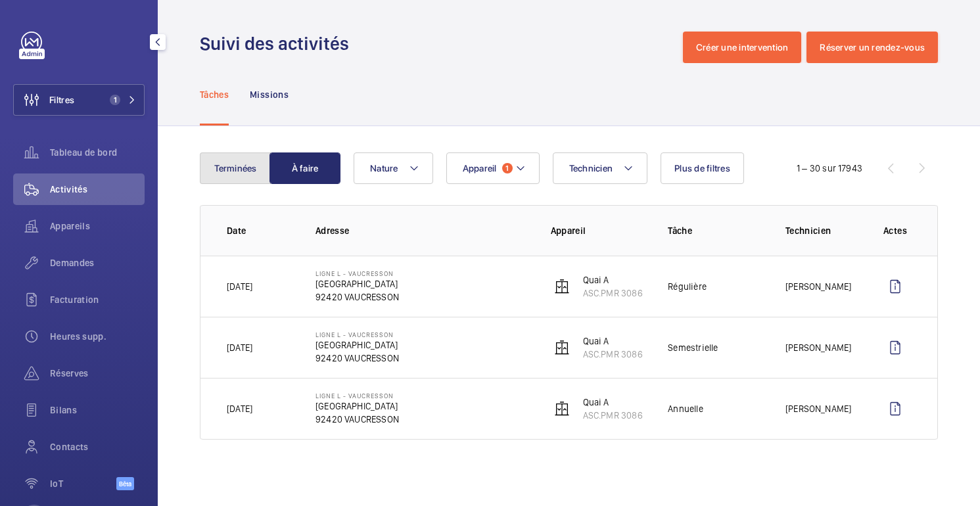
click at [240, 170] on font "Terminées" at bounding box center [235, 168] width 42 height 11
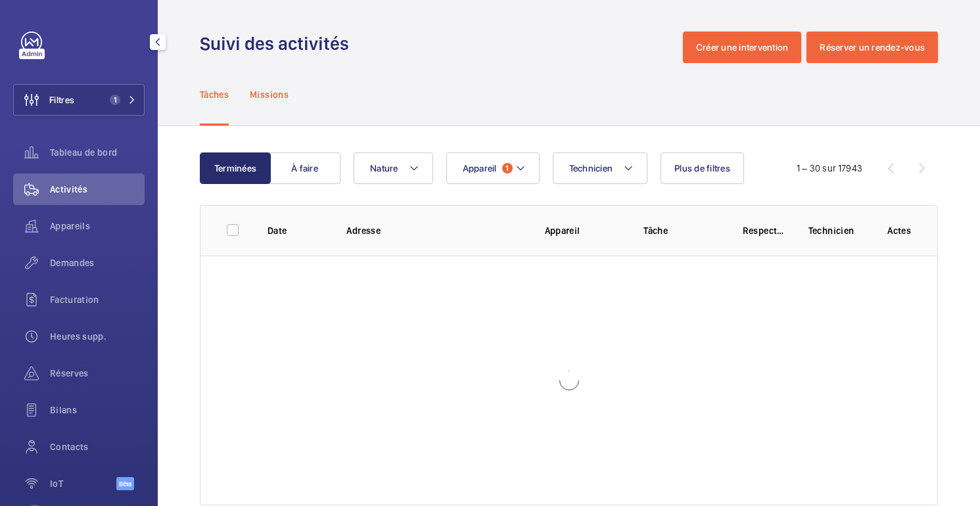
click at [266, 101] on p "Missions" at bounding box center [269, 94] width 39 height 13
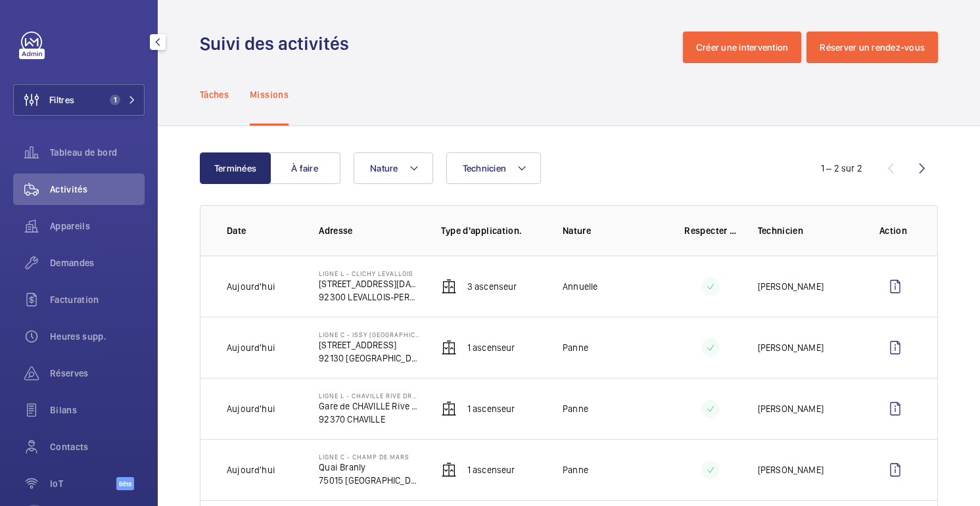
click at [218, 101] on div "Tâches" at bounding box center [214, 94] width 29 height 62
